Goal: Transaction & Acquisition: Purchase product/service

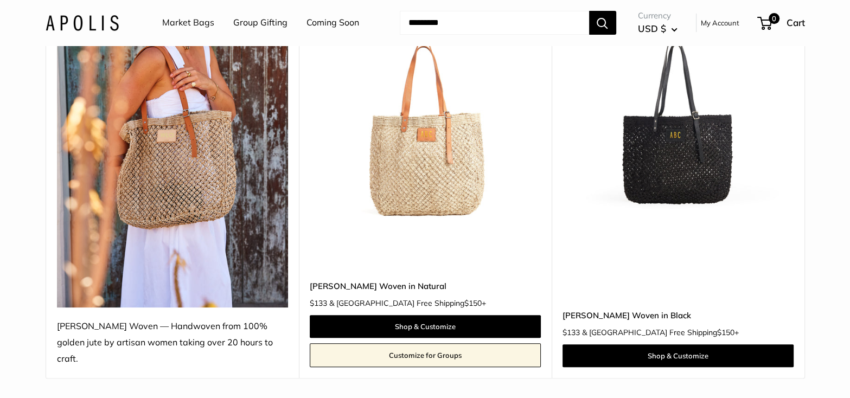
scroll to position [271, 0]
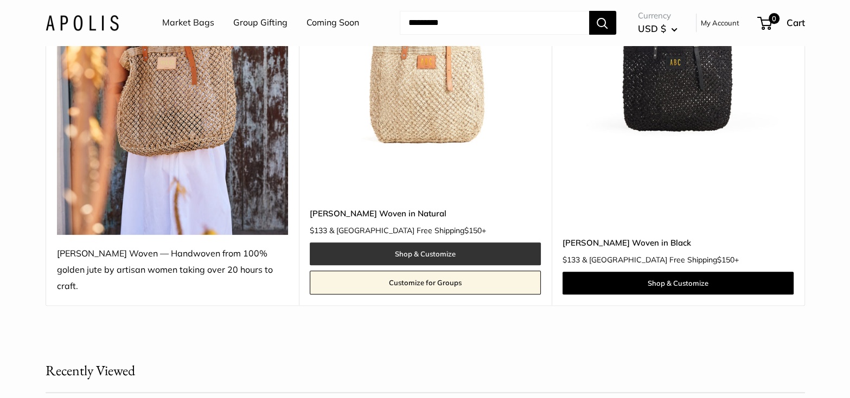
click at [422, 243] on link "Shop & Customize" at bounding box center [425, 254] width 231 height 23
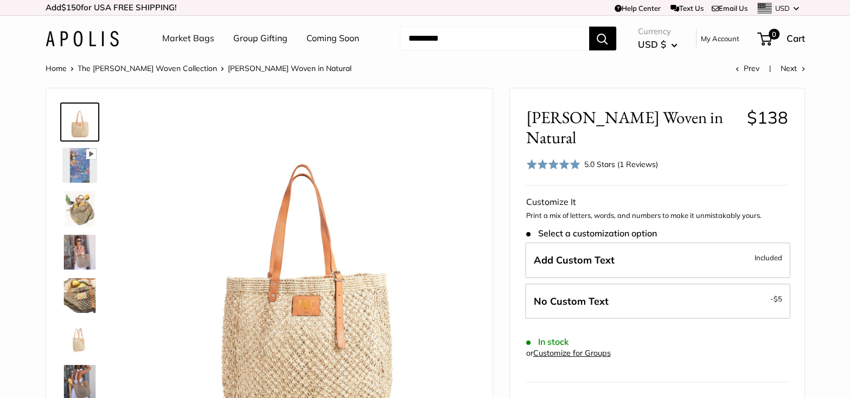
click at [81, 215] on img at bounding box center [79, 209] width 35 height 35
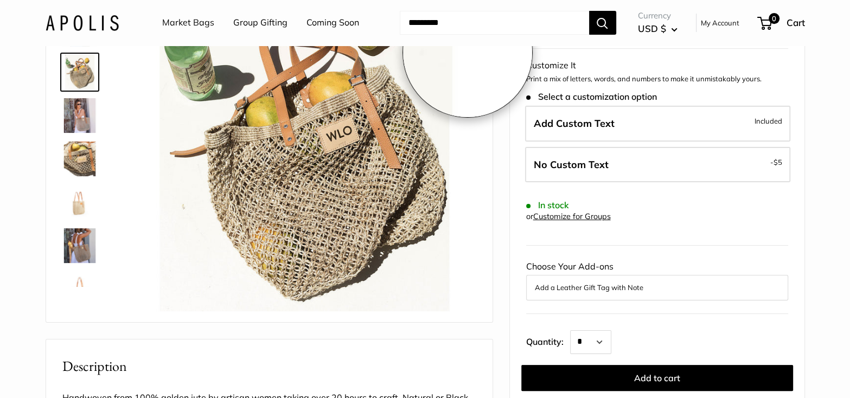
scroll to position [162, 0]
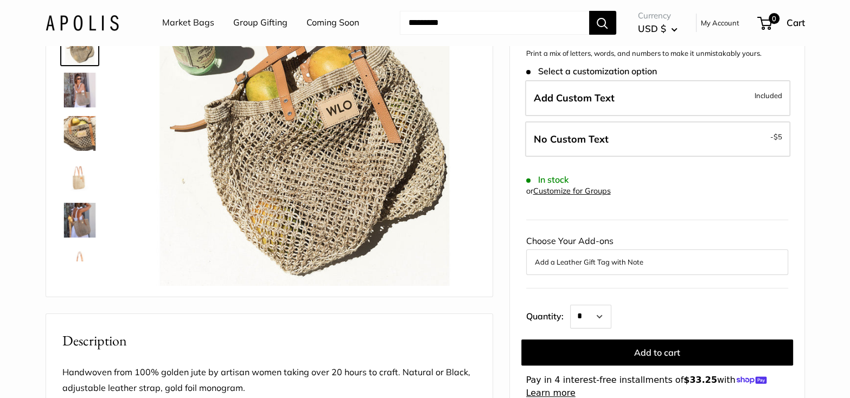
click at [79, 138] on img at bounding box center [79, 133] width 35 height 35
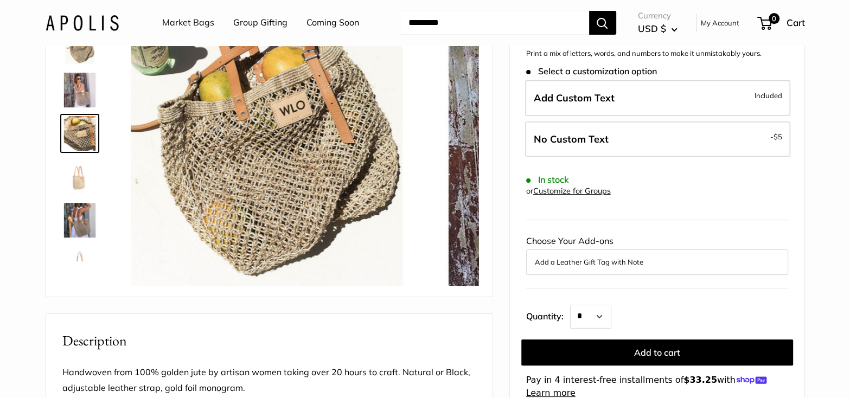
scroll to position [34, 0]
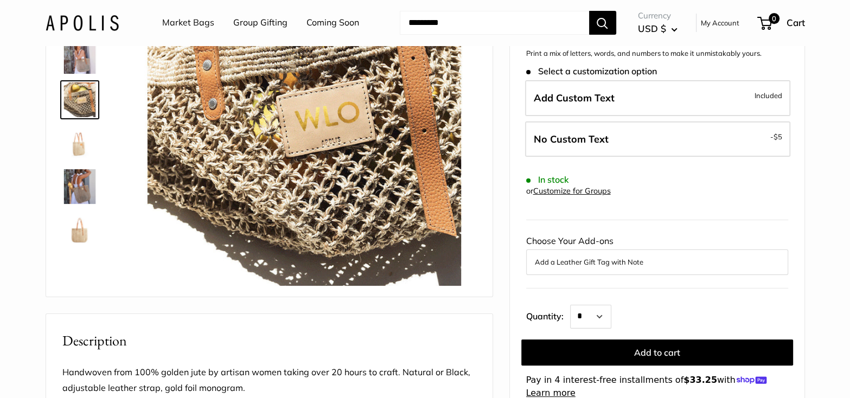
click at [74, 192] on img at bounding box center [79, 186] width 35 height 35
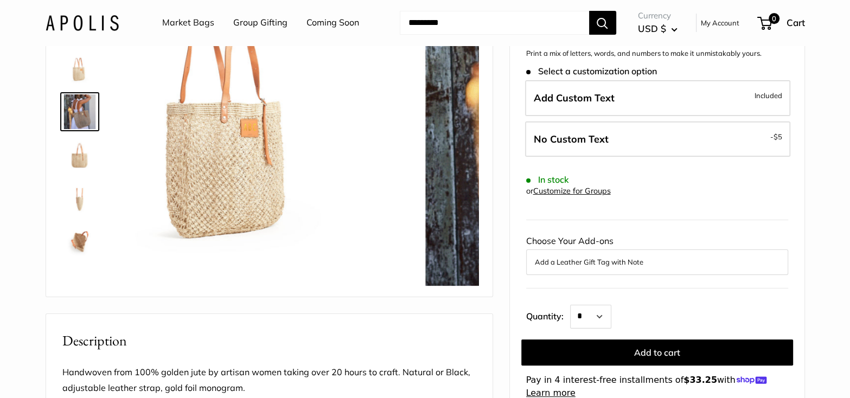
scroll to position [120, 0]
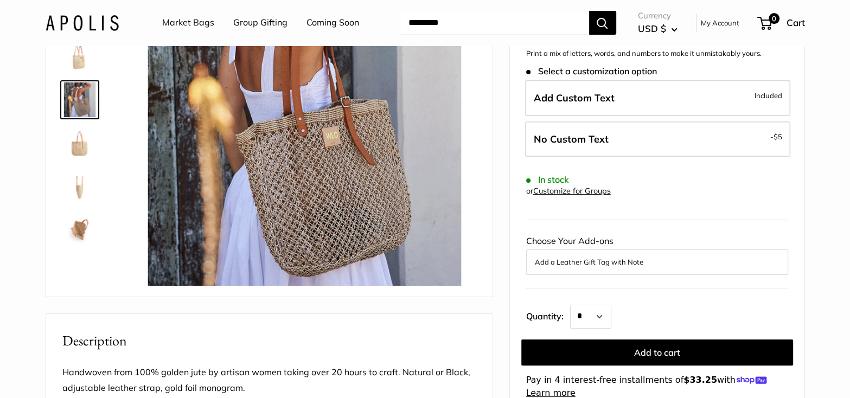
click at [80, 230] on img at bounding box center [79, 230] width 35 height 35
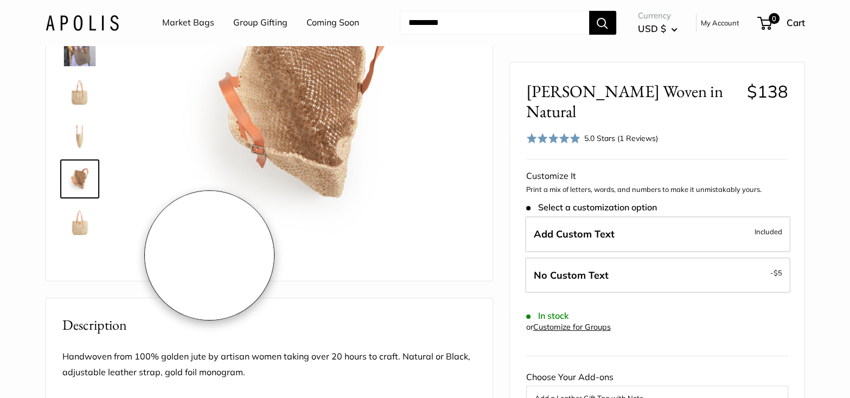
scroll to position [162, 0]
